Goal: Task Accomplishment & Management: Manage account settings

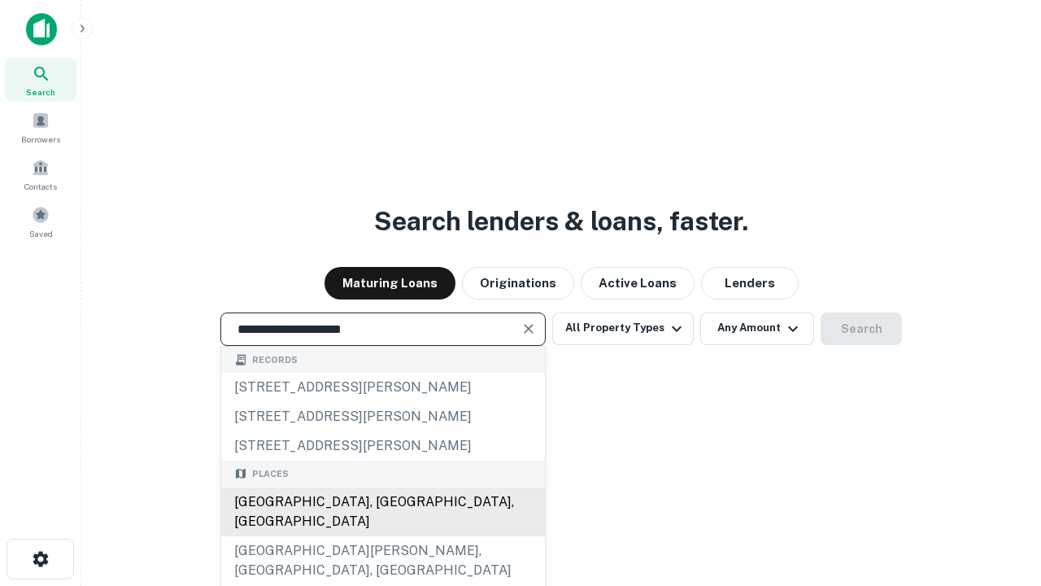
click at [382, 536] on div "[GEOGRAPHIC_DATA], [GEOGRAPHIC_DATA], [GEOGRAPHIC_DATA]" at bounding box center [383, 511] width 324 height 49
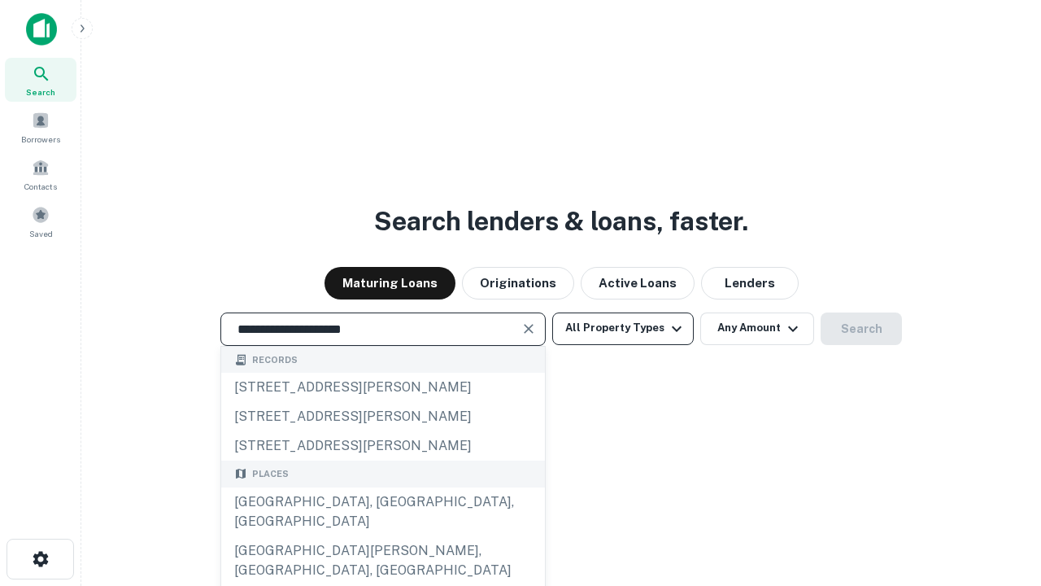
click at [623, 328] on button "All Property Types" at bounding box center [623, 328] width 142 height 33
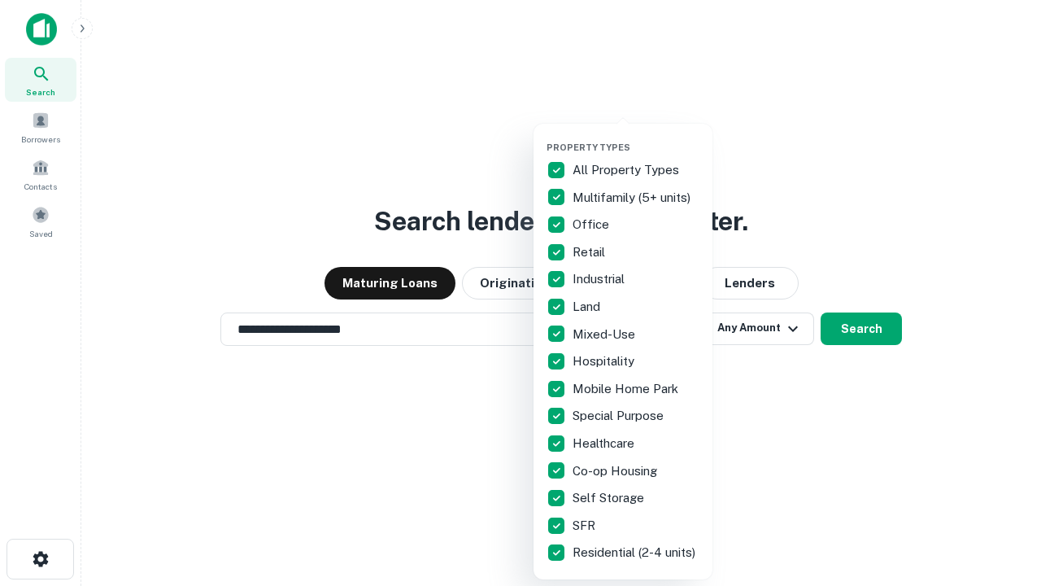
type input "**********"
click at [636, 137] on button "button" at bounding box center [636, 137] width 179 height 1
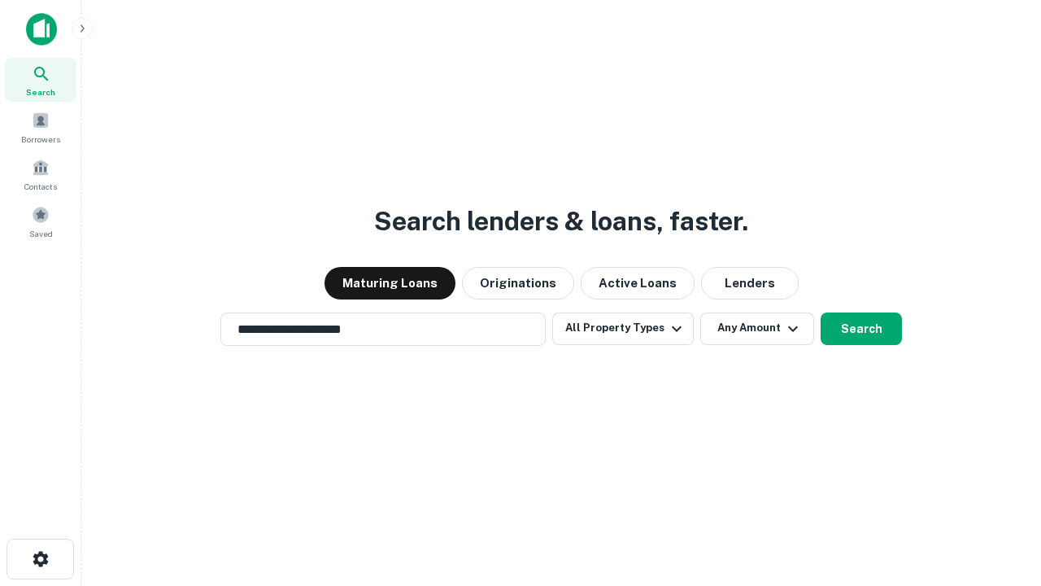
scroll to position [25, 0]
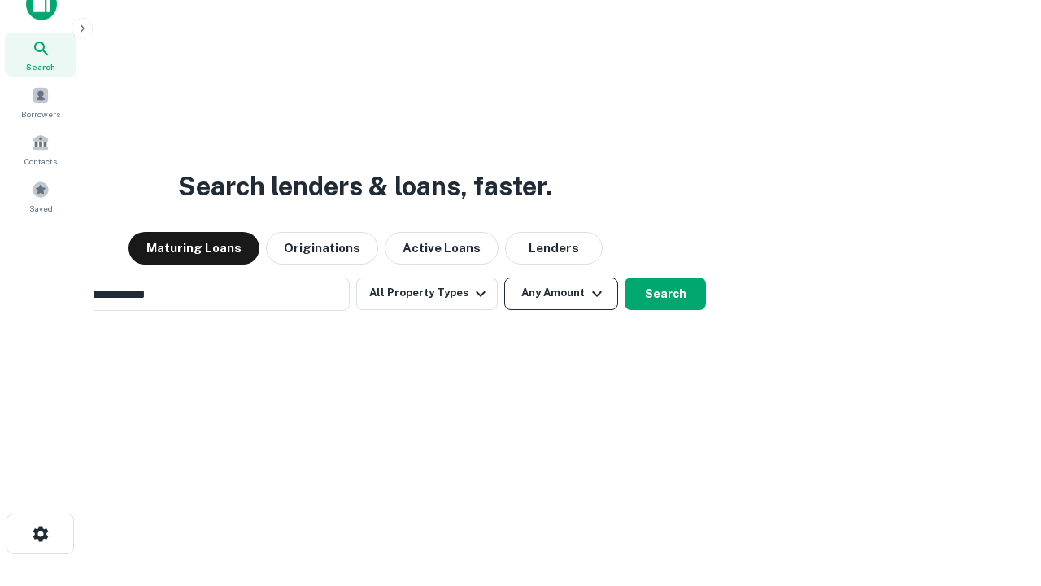
click at [504, 277] on button "Any Amount" at bounding box center [561, 293] width 114 height 33
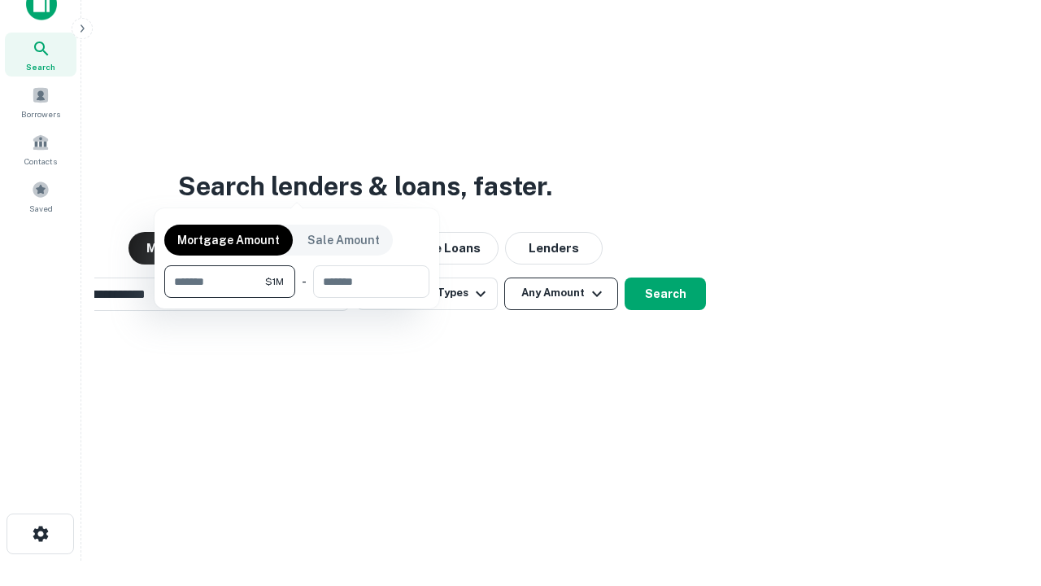
scroll to position [26, 0]
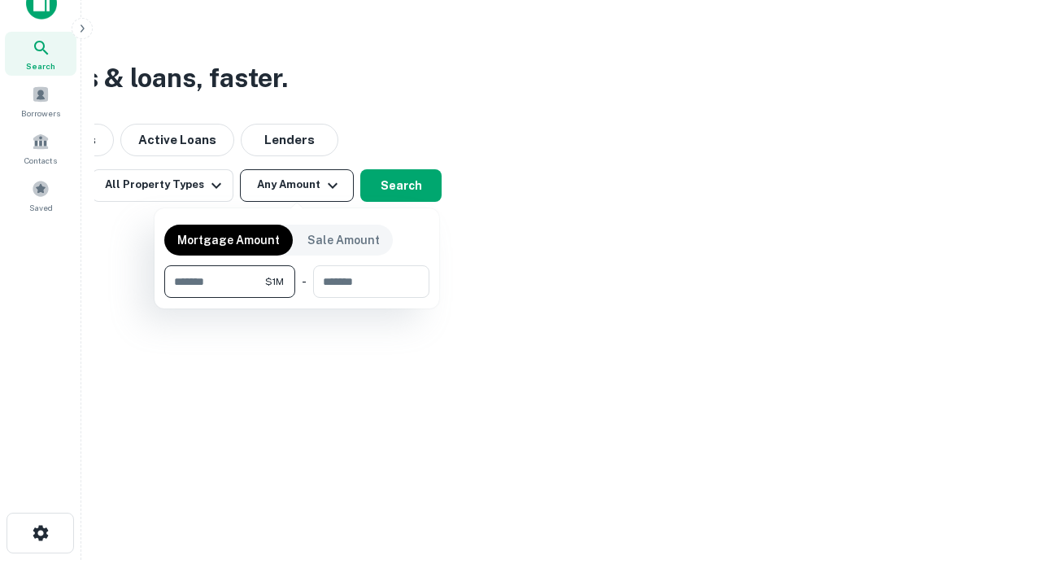
type input "*******"
click at [297, 298] on button "button" at bounding box center [296, 298] width 265 height 1
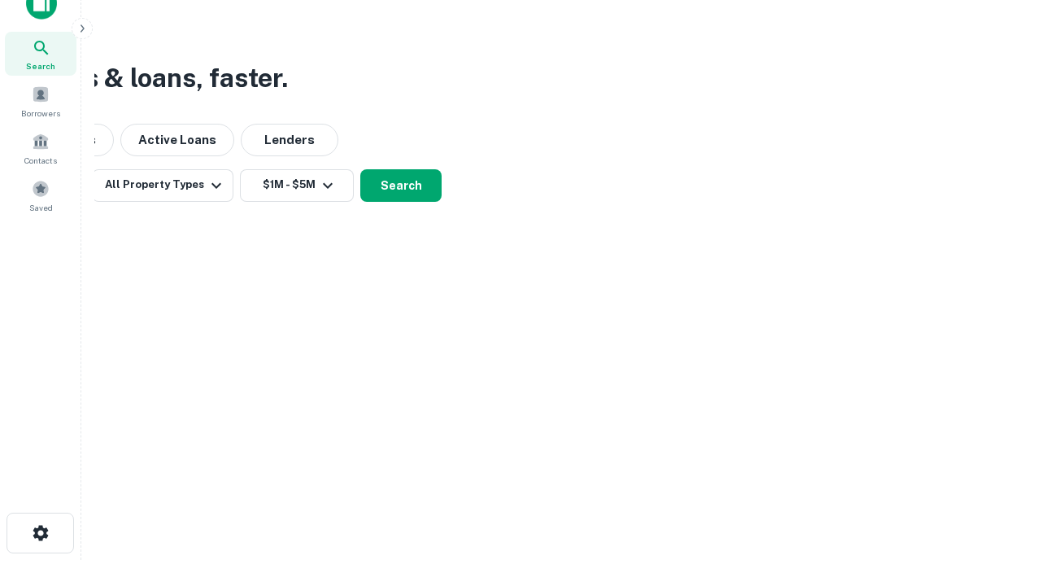
scroll to position [25, 0]
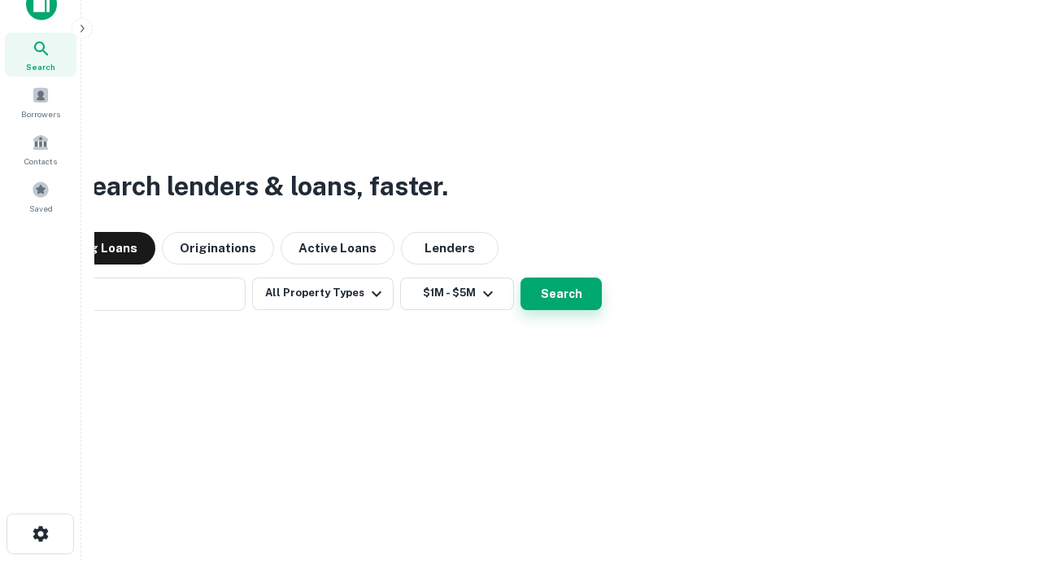
click at [521, 277] on button "Search" at bounding box center [561, 293] width 81 height 33
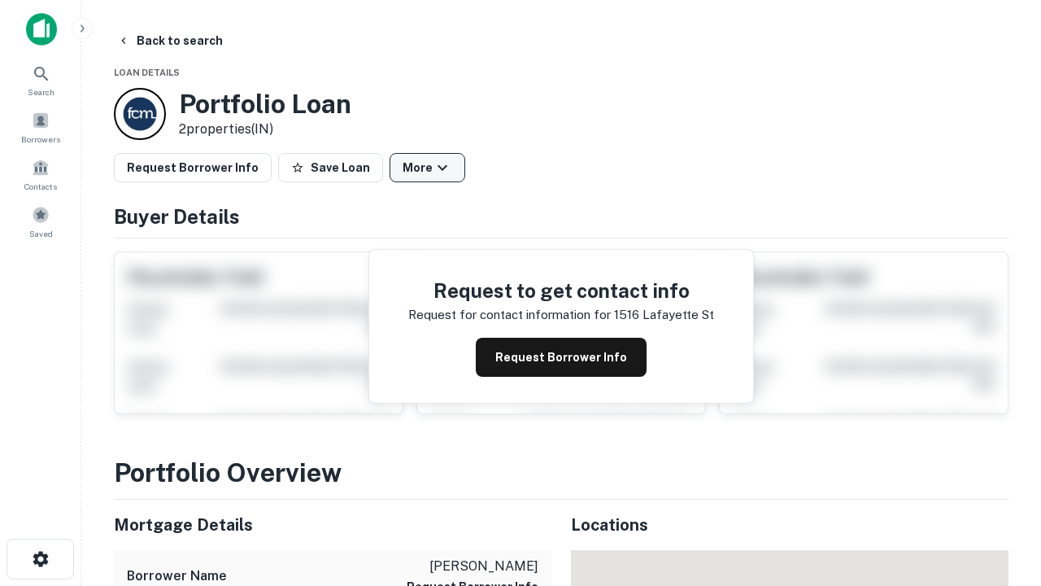
click at [427, 168] on button "More" at bounding box center [428, 167] width 76 height 29
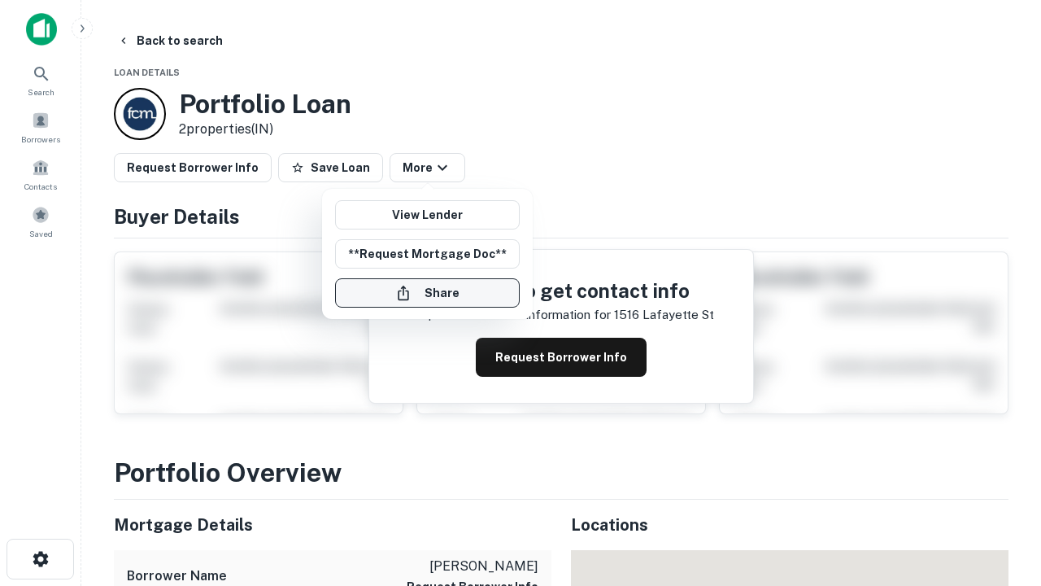
click at [427, 293] on button "Share" at bounding box center [427, 292] width 185 height 29
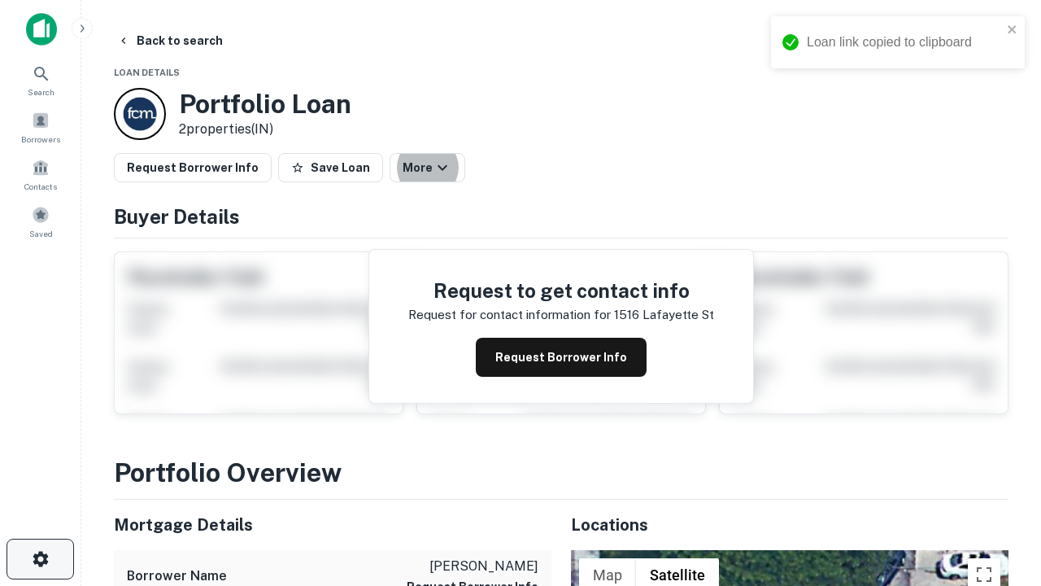
click at [40, 559] on icon "button" at bounding box center [41, 559] width 20 height 20
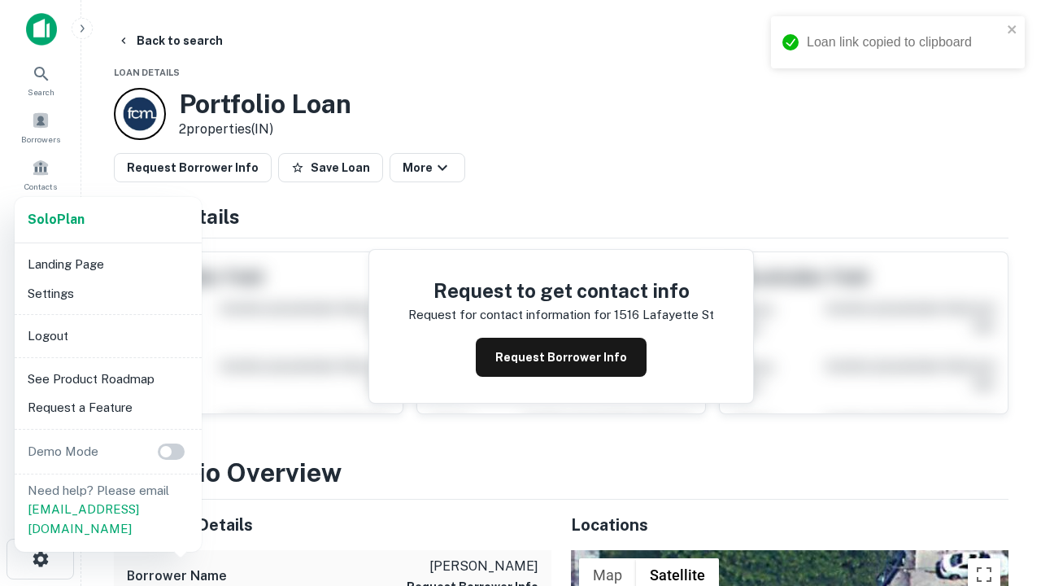
click at [107, 335] on li "Logout" at bounding box center [108, 335] width 174 height 29
